Goal: Information Seeking & Learning: Find specific fact

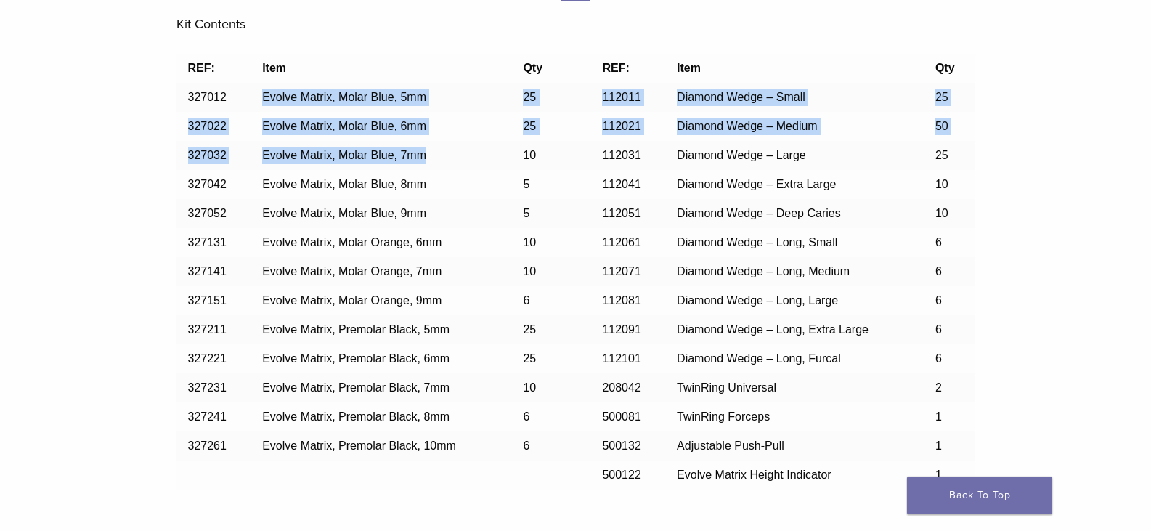
scroll to position [1162, 0]
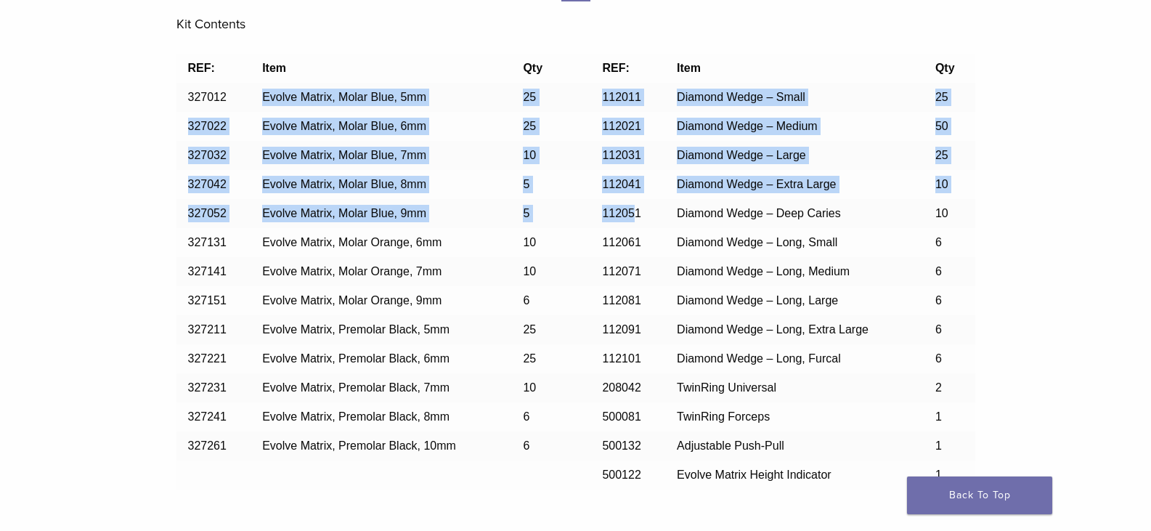
click at [636, 217] on tbody "REF: Item Qty REF: Item Qty 327012 Evolve Matrix, [MEDICAL_DATA] Blue, 5mm 25 1…" at bounding box center [576, 272] width 799 height 436
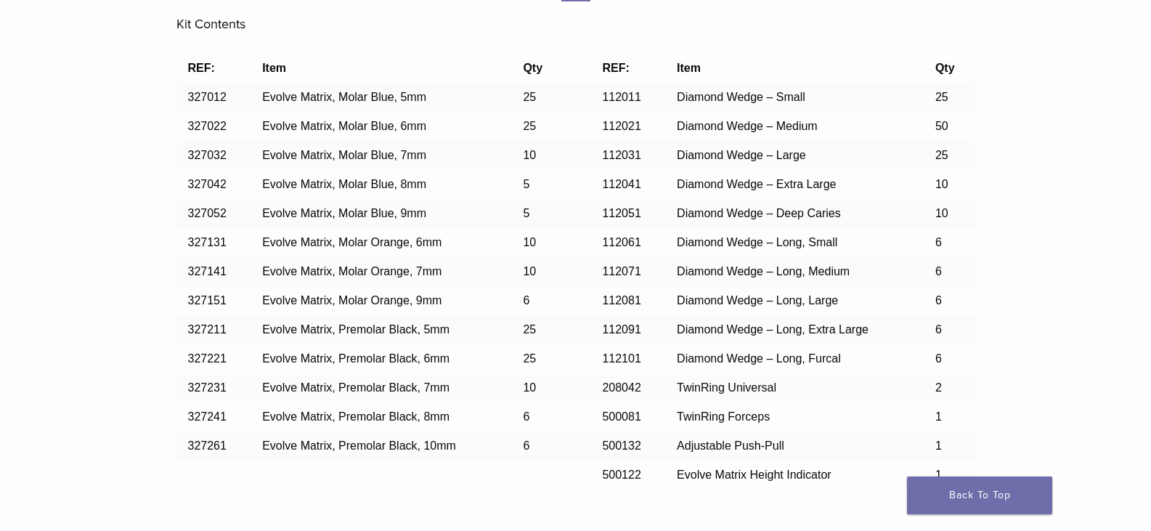
click at [720, 280] on td "Diamond Wedge – Long, Medium" at bounding box center [794, 271] width 259 height 29
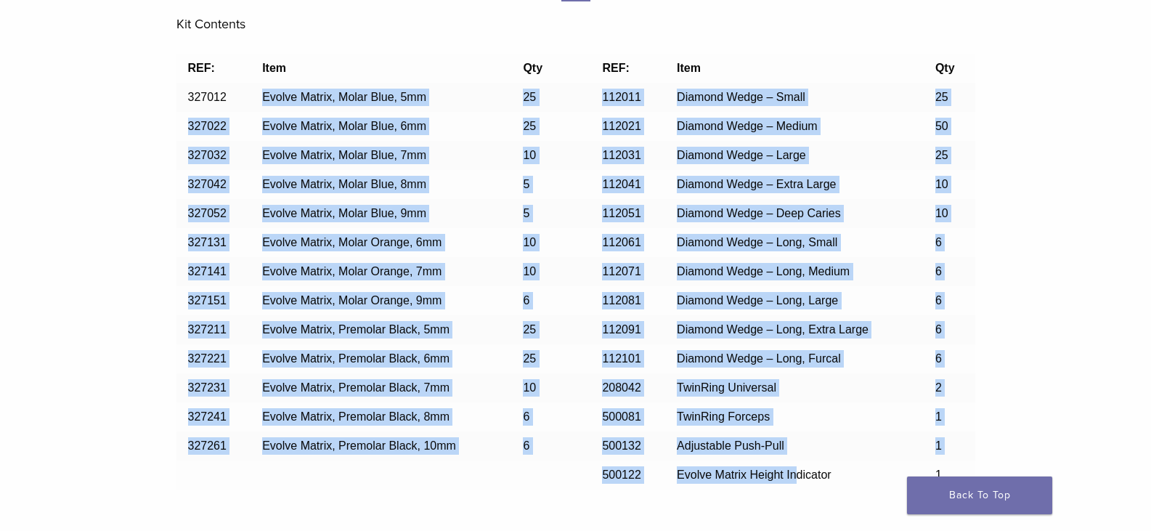
drag, startPoint x: 262, startPoint y: 92, endPoint x: 445, endPoint y: 229, distance: 227.8
click at [791, 467] on tbody "REF: Item Qty REF: Item Qty 327012 Evolve Matrix, [MEDICAL_DATA] Blue, 5mm 25 1…" at bounding box center [576, 272] width 799 height 436
click at [537, 241] on td "10" at bounding box center [537, 242] width 52 height 29
click at [423, 95] on span "Evolve Matrix, Molar Blue, 5mm" at bounding box center [344, 97] width 164 height 12
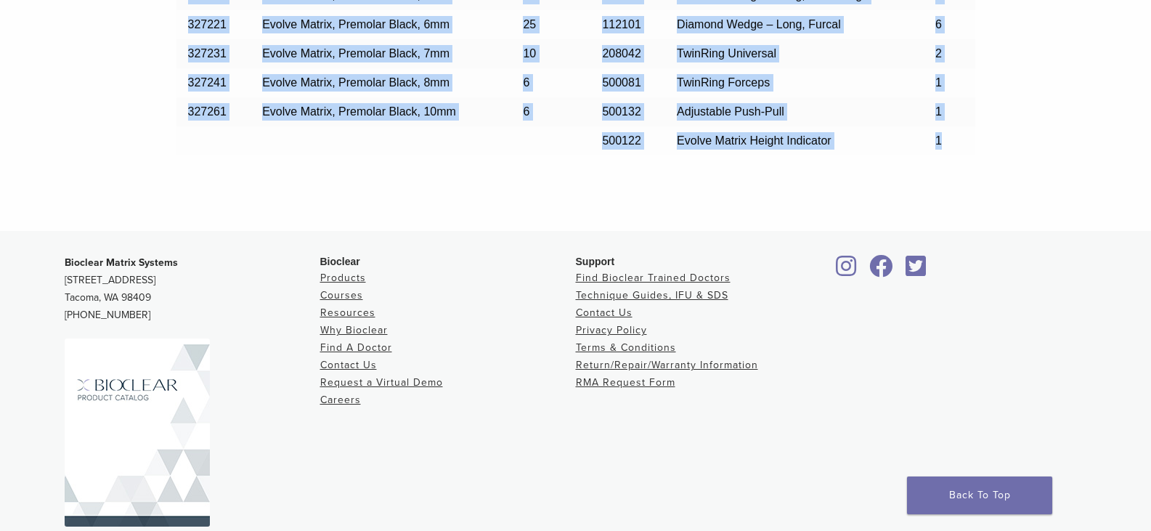
scroll to position [1544, 0]
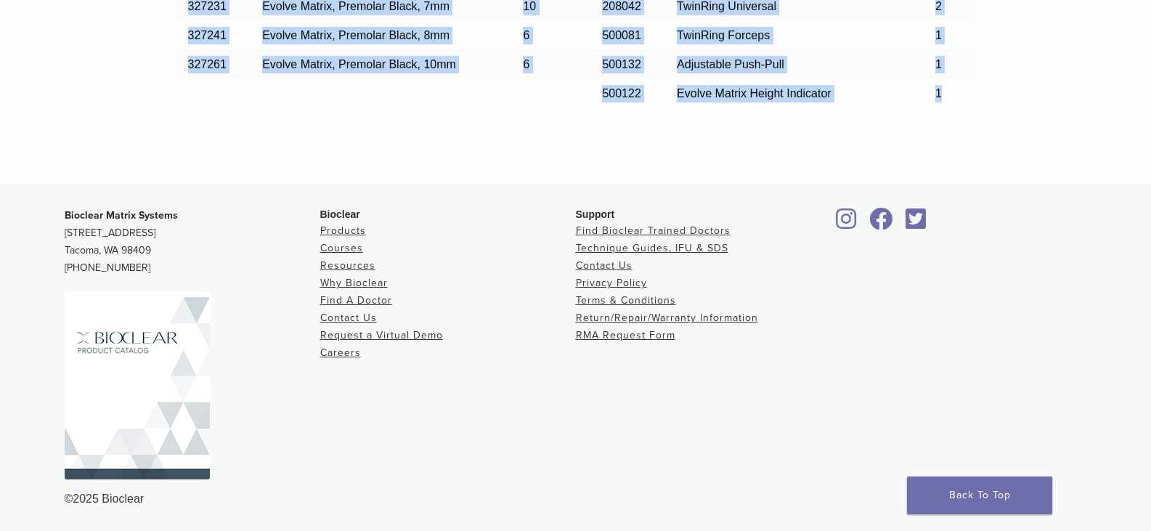
copy div "Loremi Dolors, Ametc Adip, 7el 36 416129 Seddoei Tempo – Incid 32 157542 Utlabo…"
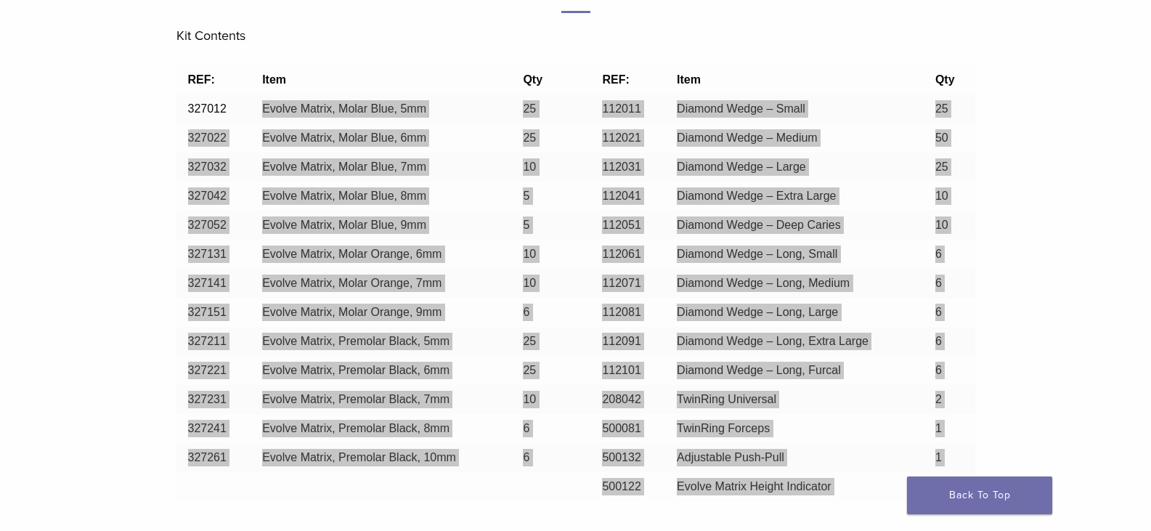
scroll to position [1035, 0]
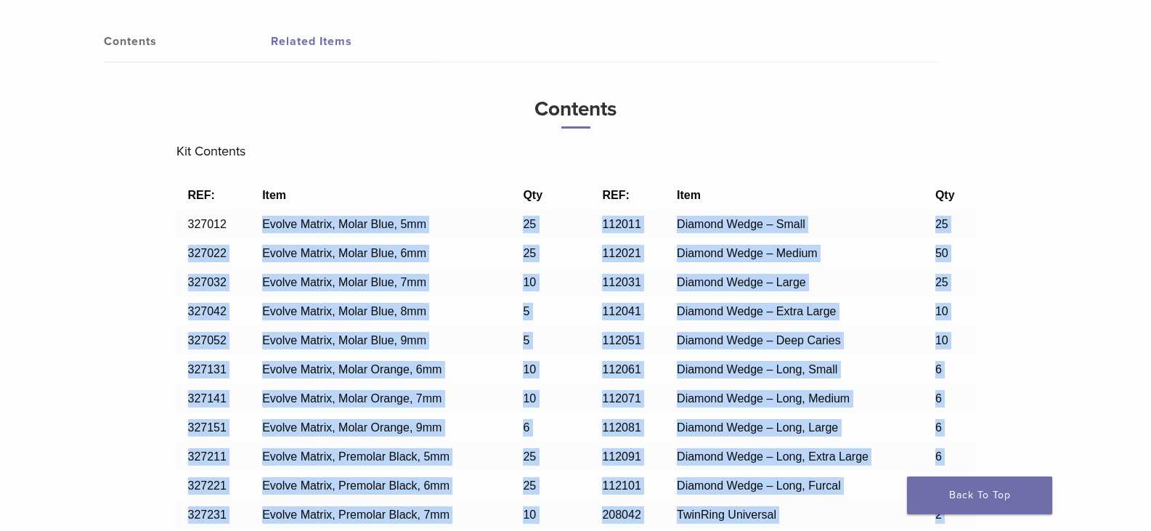
click at [292, 256] on span "Evolve Matrix, Molar Blue, 6mm" at bounding box center [344, 253] width 164 height 12
click at [212, 243] on td "327022" at bounding box center [214, 253] width 75 height 29
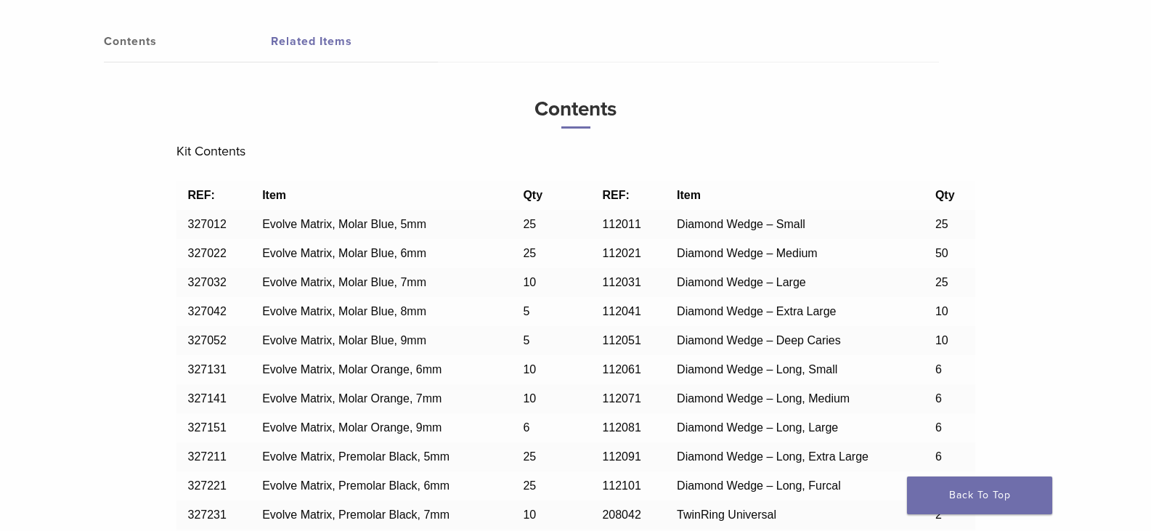
click at [189, 232] on td "327012" at bounding box center [214, 224] width 75 height 29
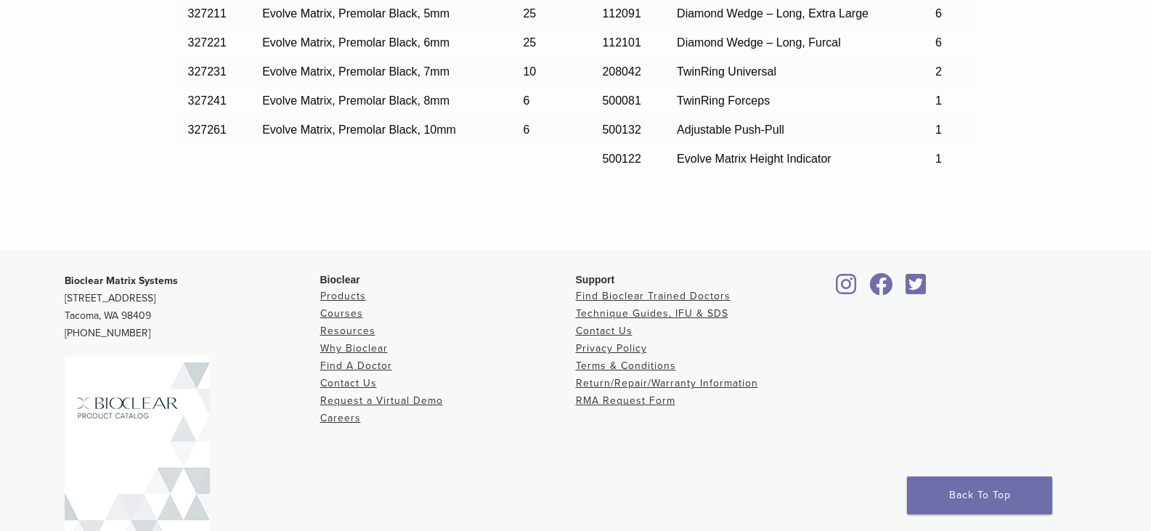
scroll to position [1544, 0]
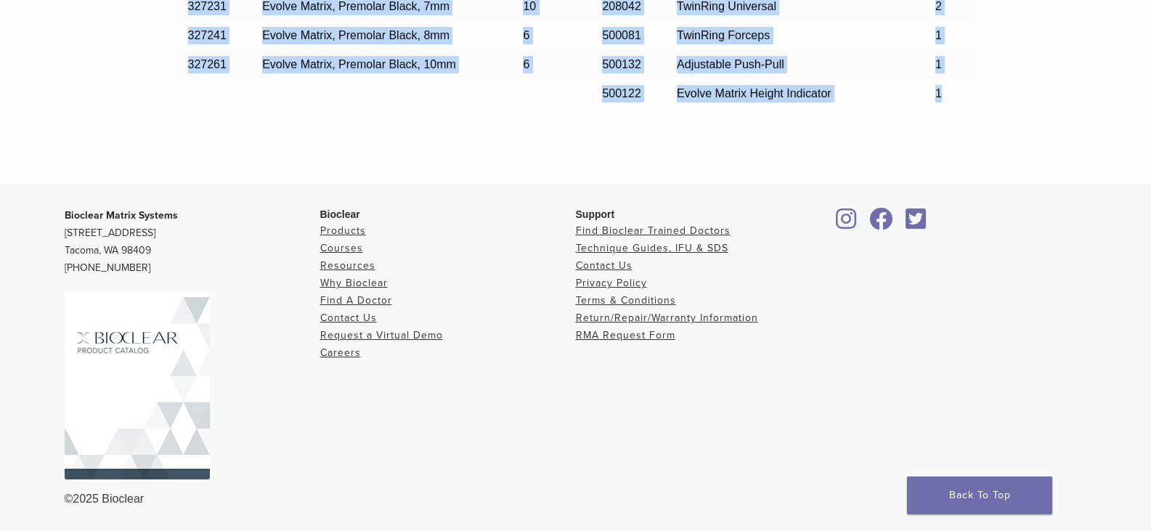
drag, startPoint x: 187, startPoint y: 220, endPoint x: 943, endPoint y: 100, distance: 765.0
copy tbody "210324 Loremi Dolors, Ametc Adip, 4el 51 669588 Seddoei Tempo – Incid 15 912602…"
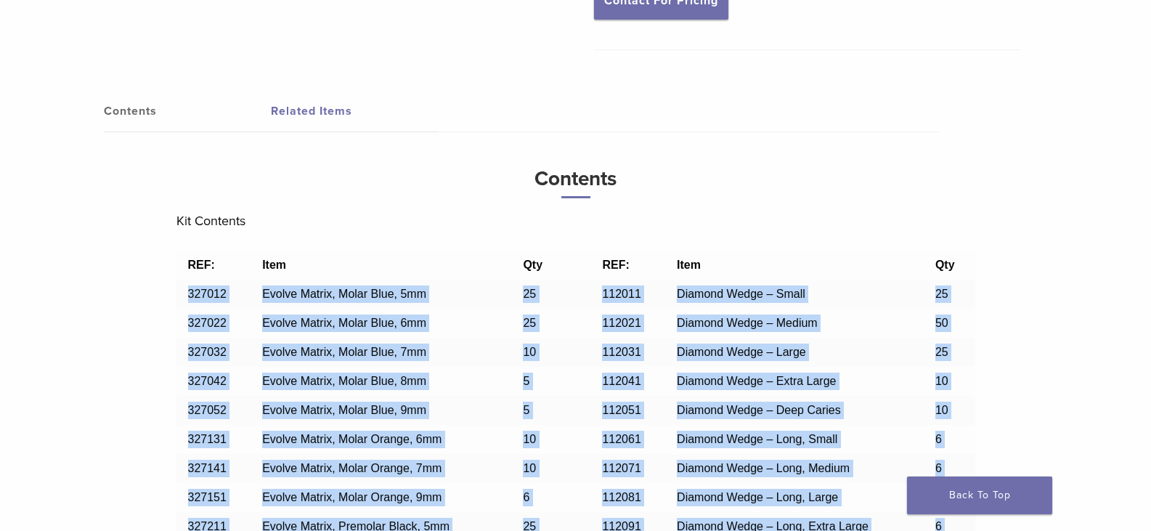
scroll to position [962, 0]
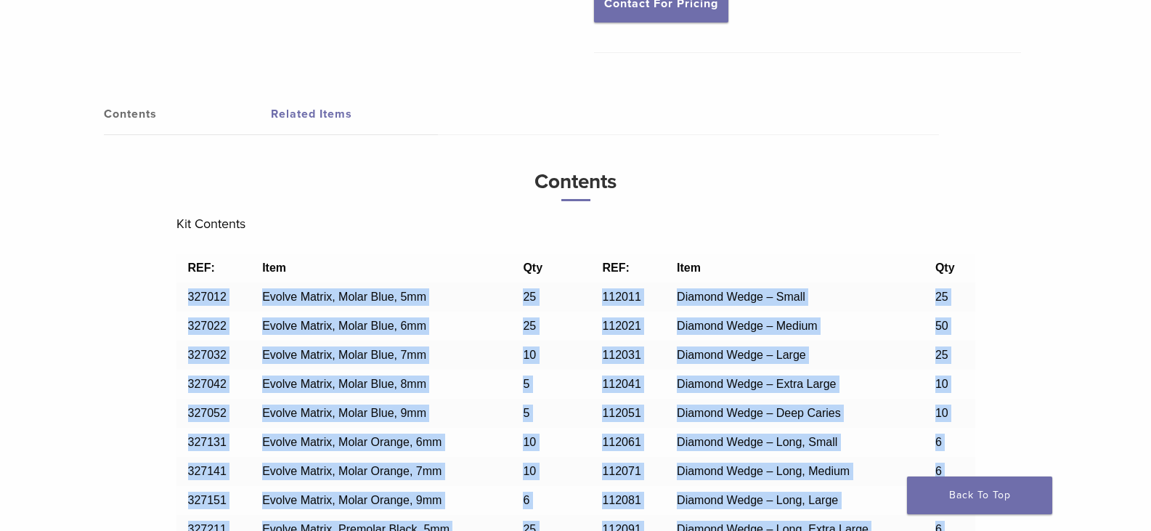
click at [298, 285] on td "Evolve Matrix, Molar Blue, 5mm" at bounding box center [381, 297] width 261 height 29
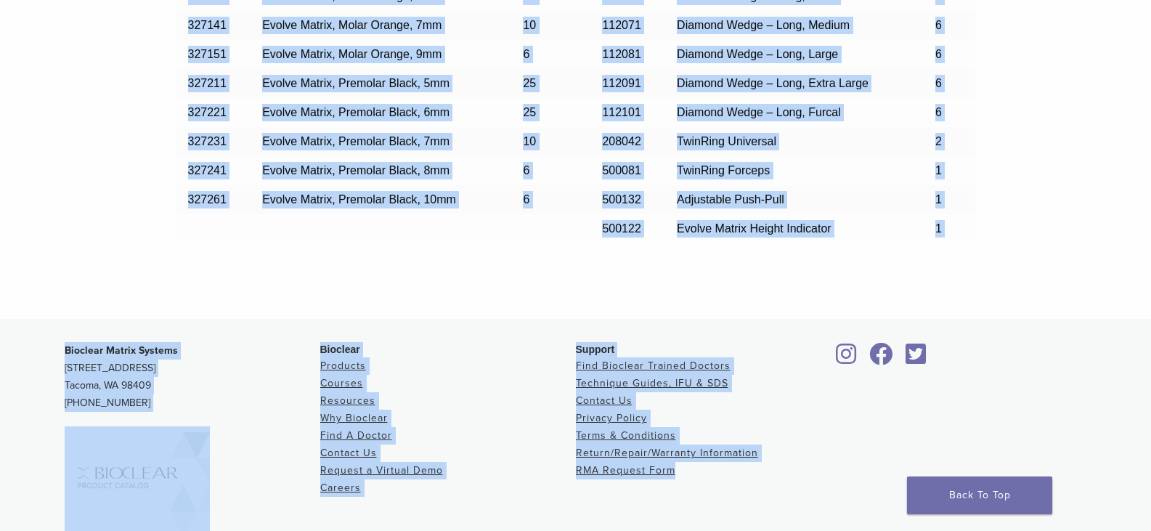
scroll to position [1544, 0]
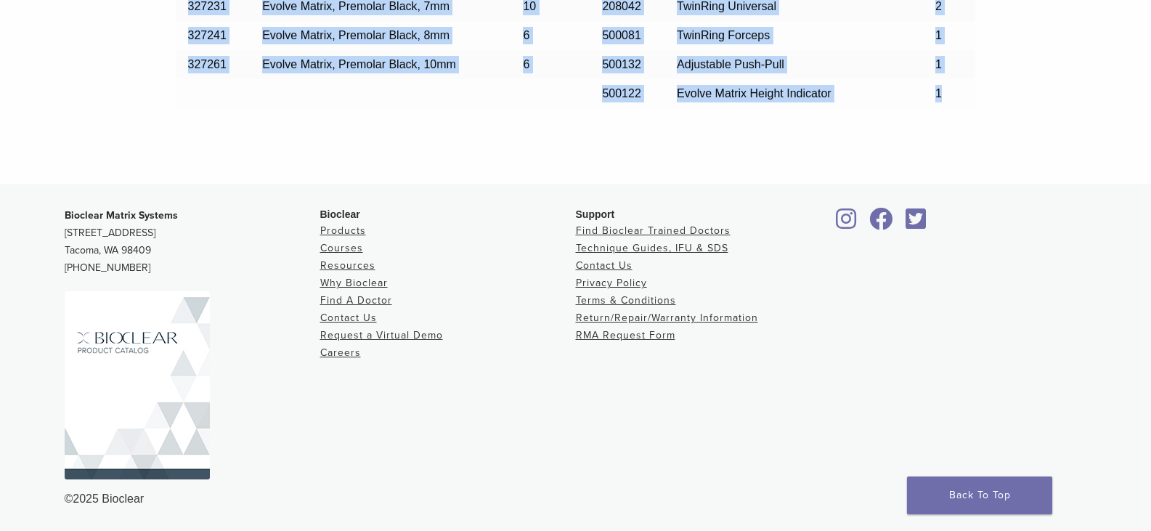
drag, startPoint x: 184, startPoint y: 265, endPoint x: 956, endPoint y: 94, distance: 791.0
copy tbody "LOR: Ipsu Dol SIT: Amet Con 602044 Adipis Elitse, Doeiu Temp, 9in 47 729220 Utl…"
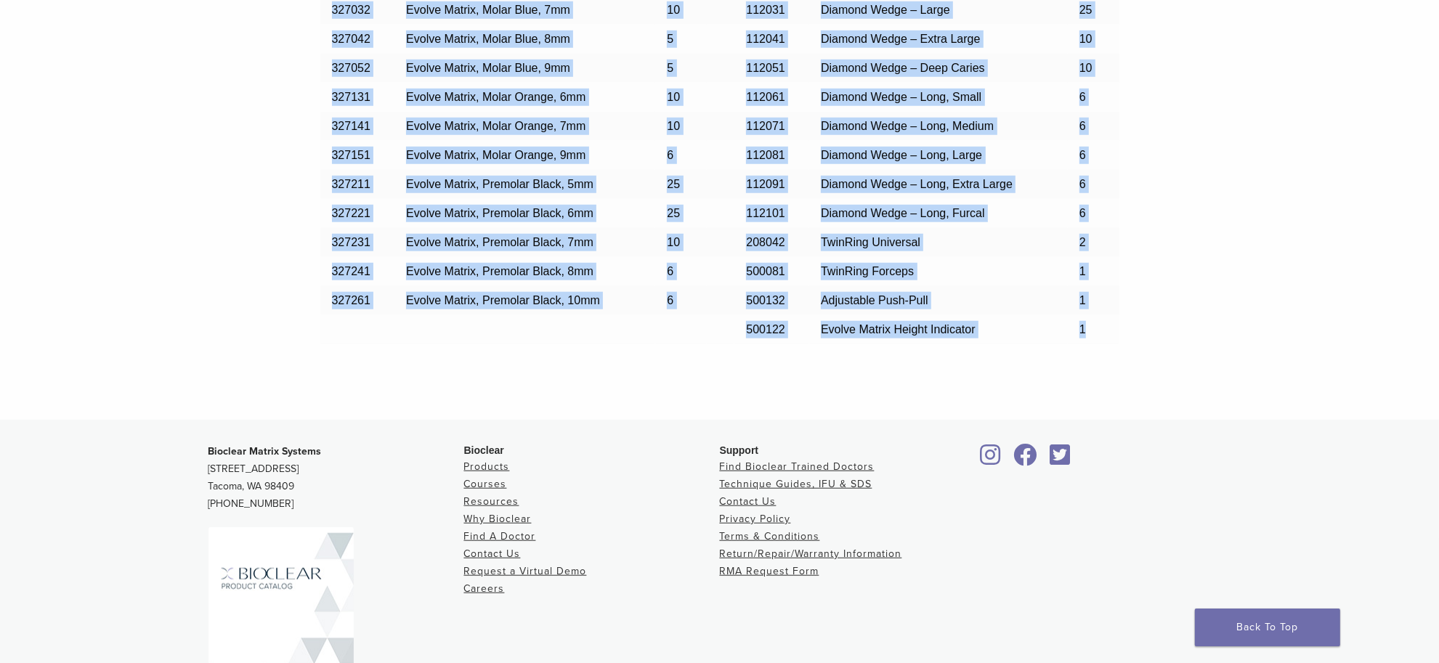
scroll to position [1126, 0]
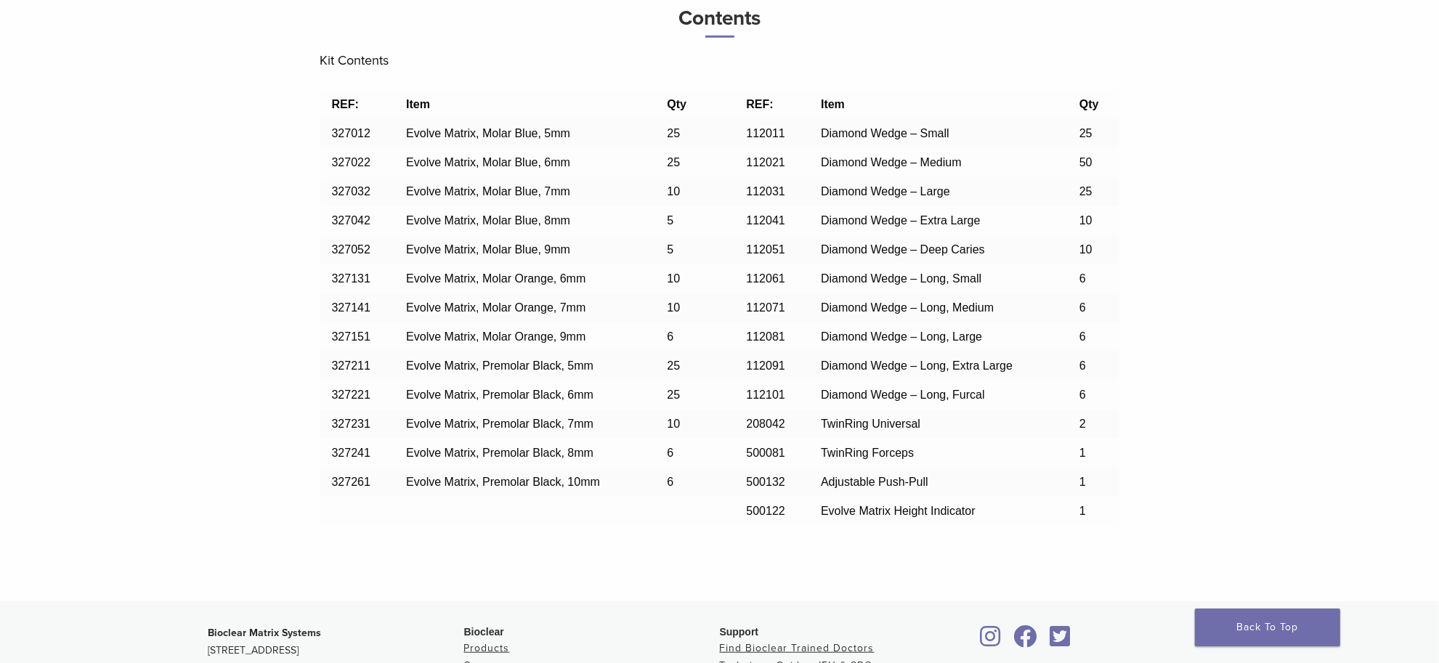
click at [1151, 314] on div "Contents Related Items Contents Kit Contents REF: Item Qty REF: Item Qty 327012…" at bounding box center [720, 251] width 1024 height 702
